Goal: Transaction & Acquisition: Obtain resource

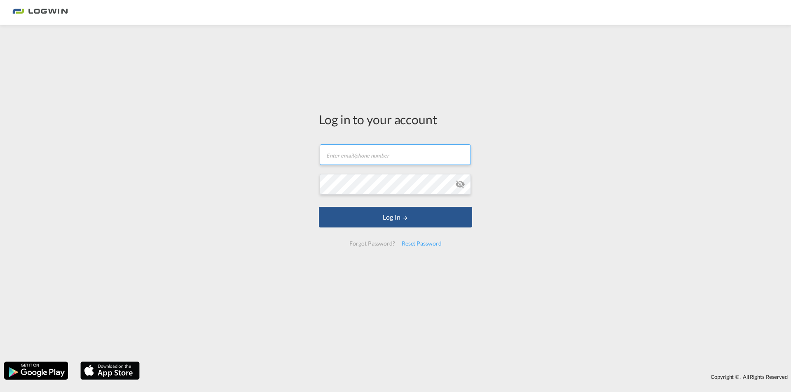
click at [386, 153] on input "text" at bounding box center [395, 155] width 151 height 21
type input "[EMAIL_ADDRESS][PERSON_NAME][DOMAIN_NAME]"
click at [460, 185] on md-icon "icon-eye-off" at bounding box center [460, 185] width 10 height 10
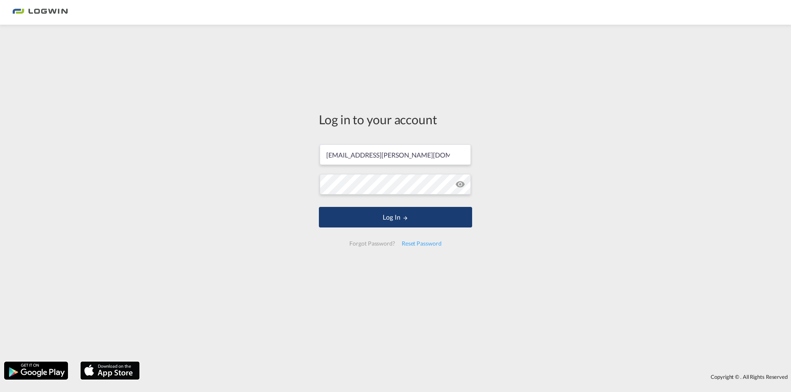
click at [397, 215] on button "Log In" at bounding box center [395, 217] width 153 height 21
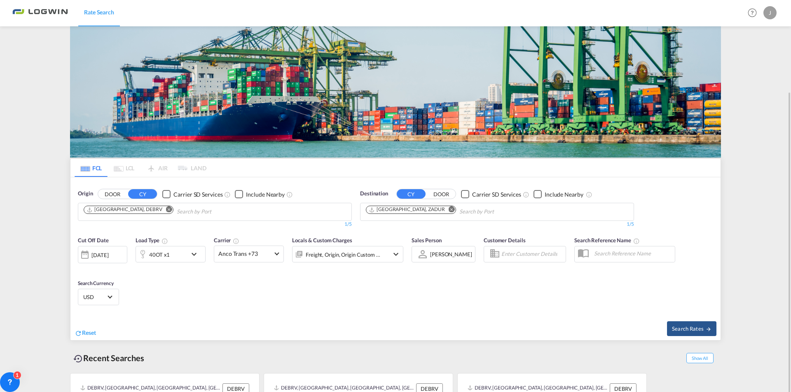
scroll to position [48, 0]
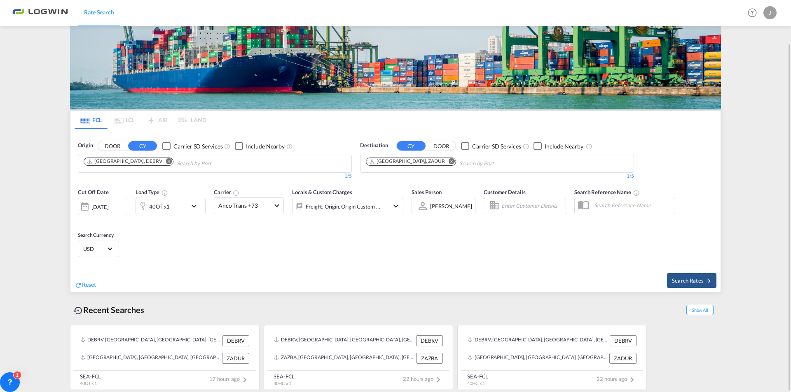
click at [194, 207] on md-icon "icon-chevron-down" at bounding box center [196, 206] width 14 height 10
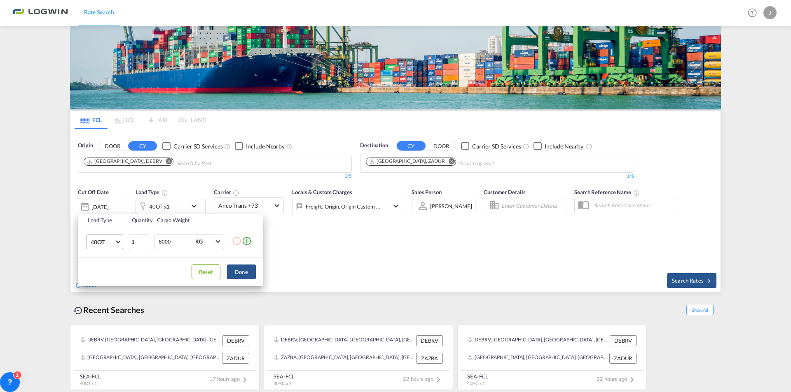
click at [118, 243] on span "Choose: \a40OT" at bounding box center [118, 241] width 5 height 5
click at [101, 197] on div "20GP" at bounding box center [98, 199] width 14 height 8
drag, startPoint x: 173, startPoint y: 243, endPoint x: 133, endPoint y: 243, distance: 39.5
click at [133, 243] on tr "20GP 1 8000 KG KG" at bounding box center [170, 242] width 185 height 32
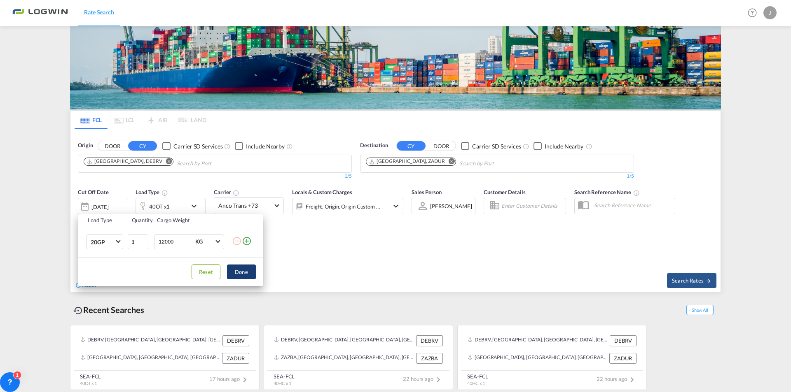
type input "12000"
click at [243, 273] on button "Done" at bounding box center [241, 272] width 29 height 15
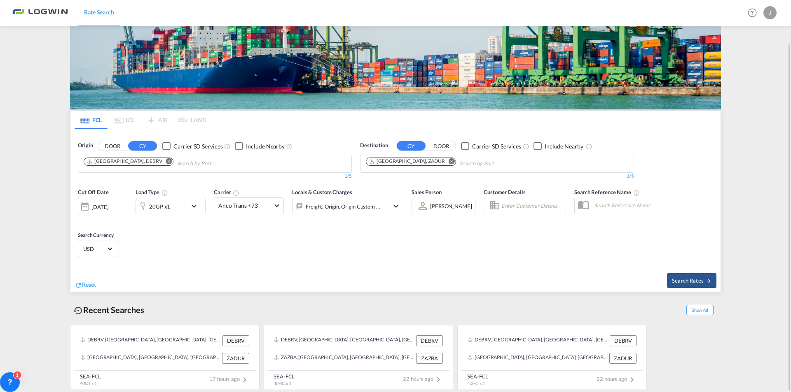
click at [448, 160] on md-icon "Remove" at bounding box center [451, 162] width 6 height 6
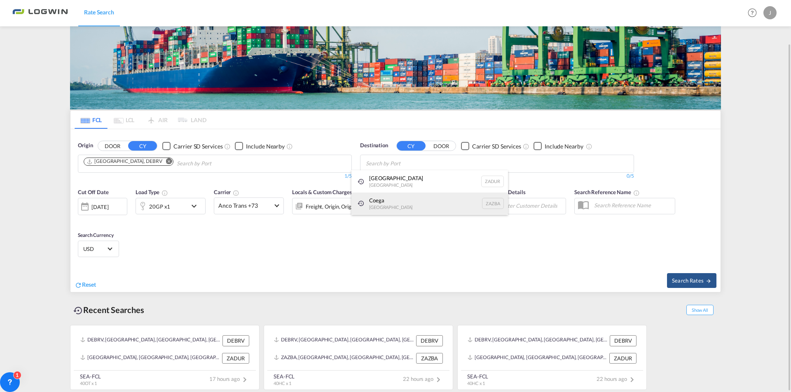
click at [379, 201] on div "Coega [GEOGRAPHIC_DATA] [GEOGRAPHIC_DATA]" at bounding box center [429, 204] width 156 height 22
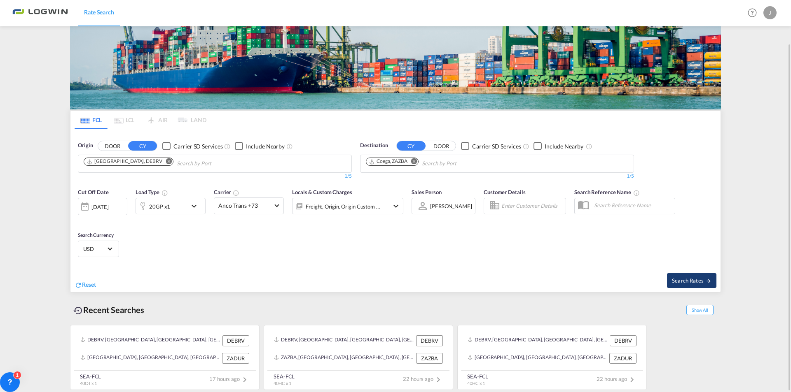
drag, startPoint x: 680, startPoint y: 277, endPoint x: 686, endPoint y: 286, distance: 10.5
click at [686, 286] on button "Search Rates" at bounding box center [691, 280] width 49 height 15
type input "DEBRV to ZAZBA / [DATE]"
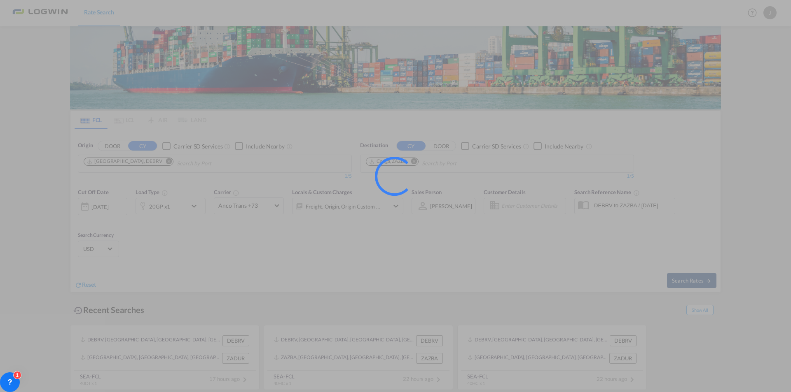
click at [685, 283] on div at bounding box center [395, 196] width 791 height 392
